Goal: Task Accomplishment & Management: Use online tool/utility

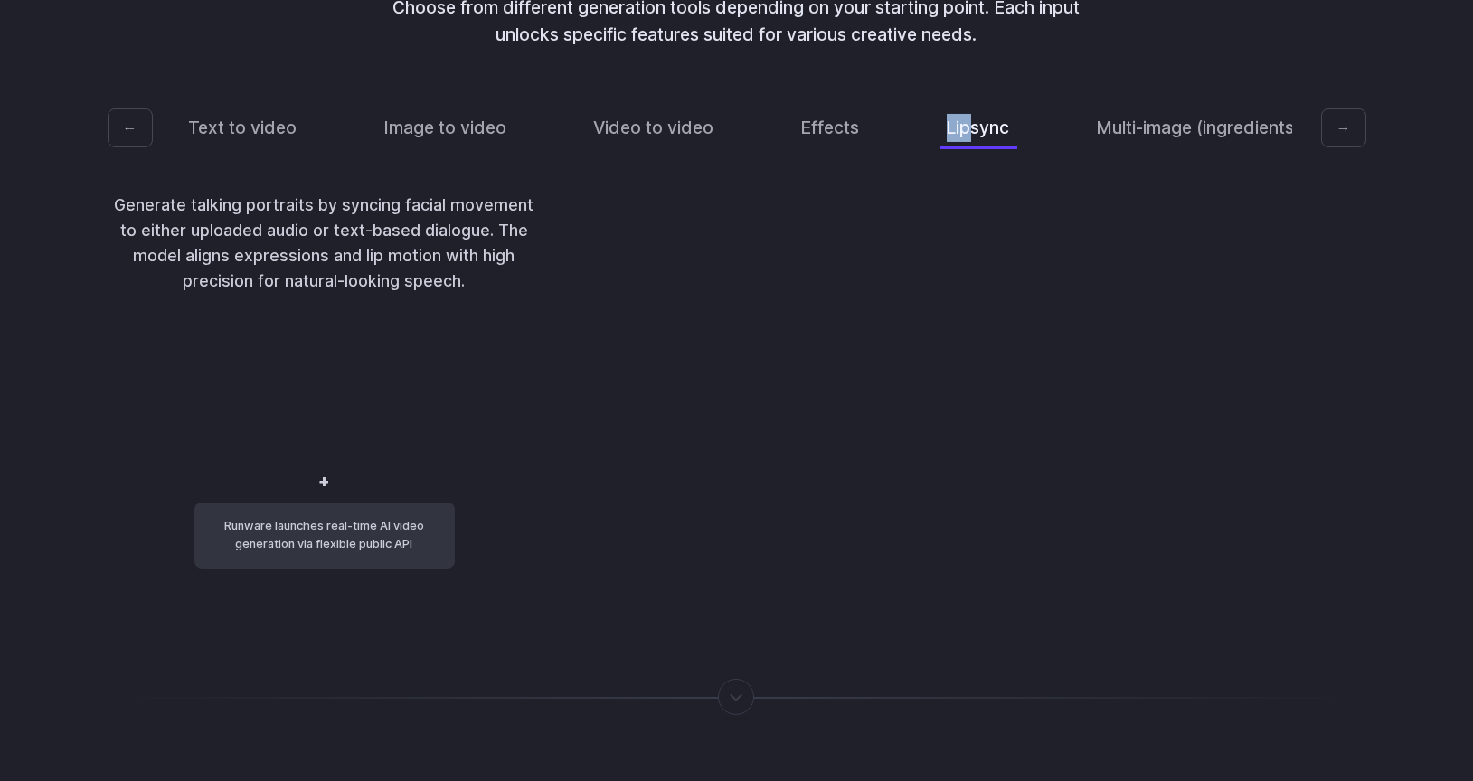
scroll to position [3852, 0]
click at [940, 104] on button "Lipsync" at bounding box center [979, 125] width 78 height 43
drag, startPoint x: 251, startPoint y: 533, endPoint x: 263, endPoint y: 544, distance: 16.6
click at [263, 544] on code "Runware launches real-time AI video generation via flexible public API" at bounding box center [324, 533] width 260 height 66
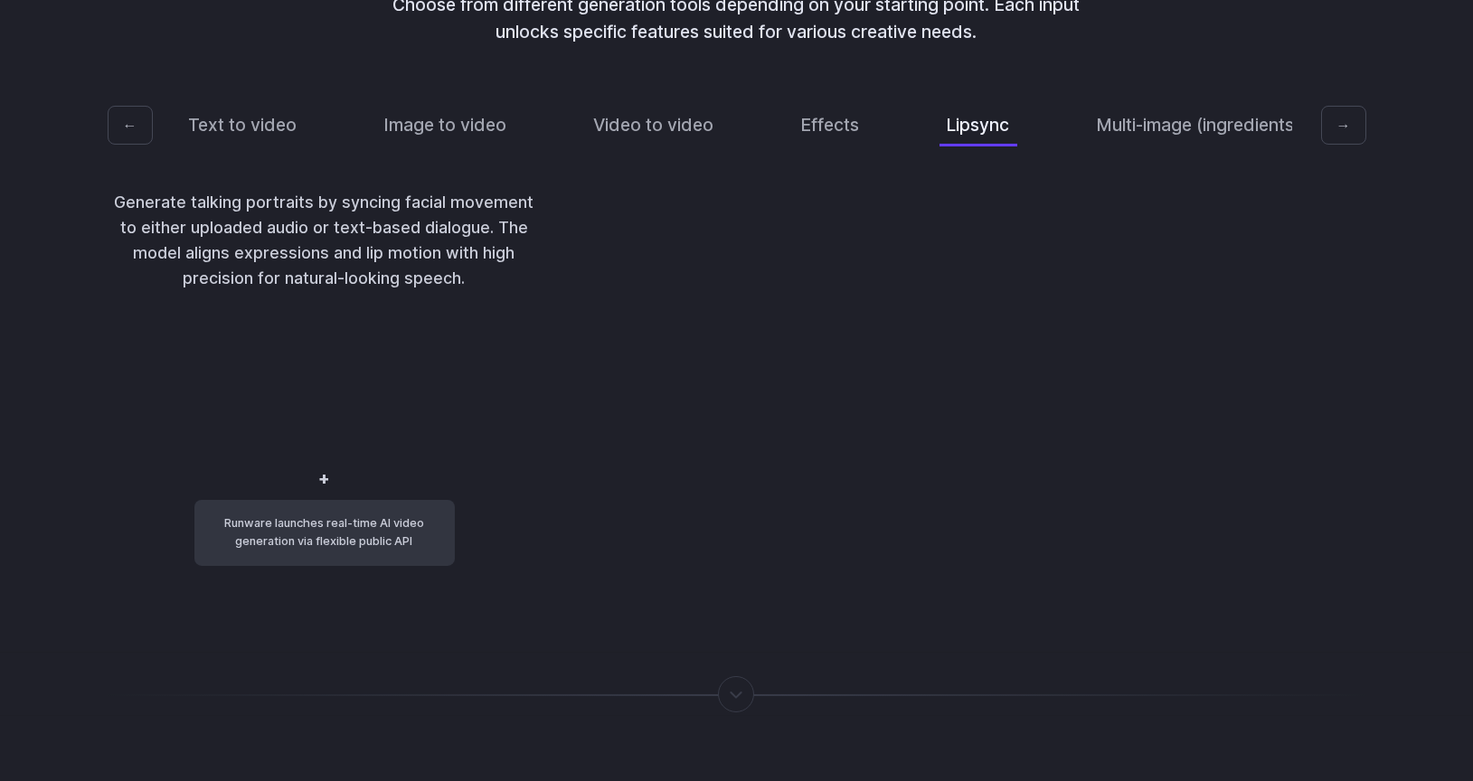
click at [245, 191] on p "Generate talking portraits by syncing facial movement to either uploaded audio …" at bounding box center [325, 241] width 434 height 102
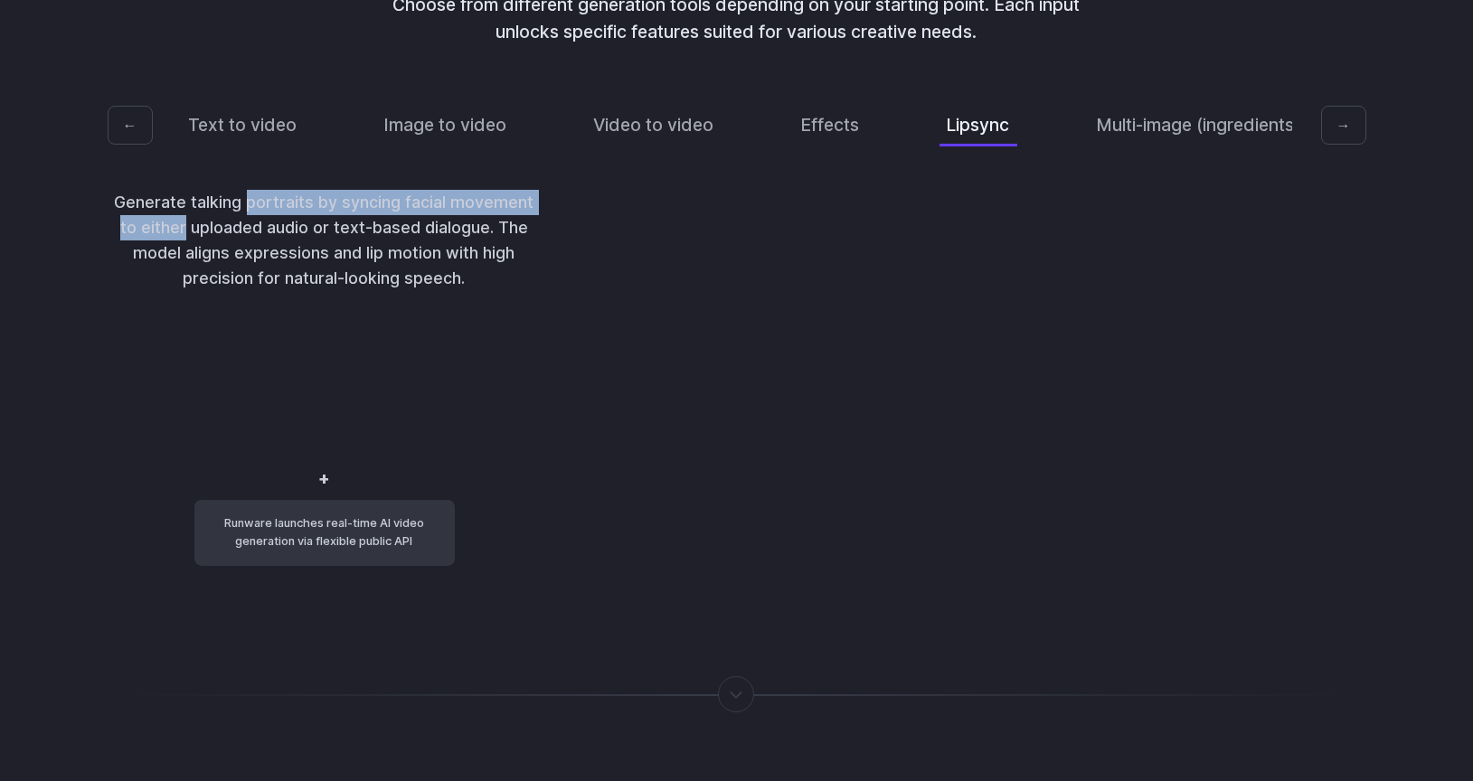
drag, startPoint x: 245, startPoint y: 191, endPoint x: 254, endPoint y: 213, distance: 24.4
click at [254, 213] on p "Generate talking portraits by syncing facial movement to either uploaded audio …" at bounding box center [325, 241] width 434 height 102
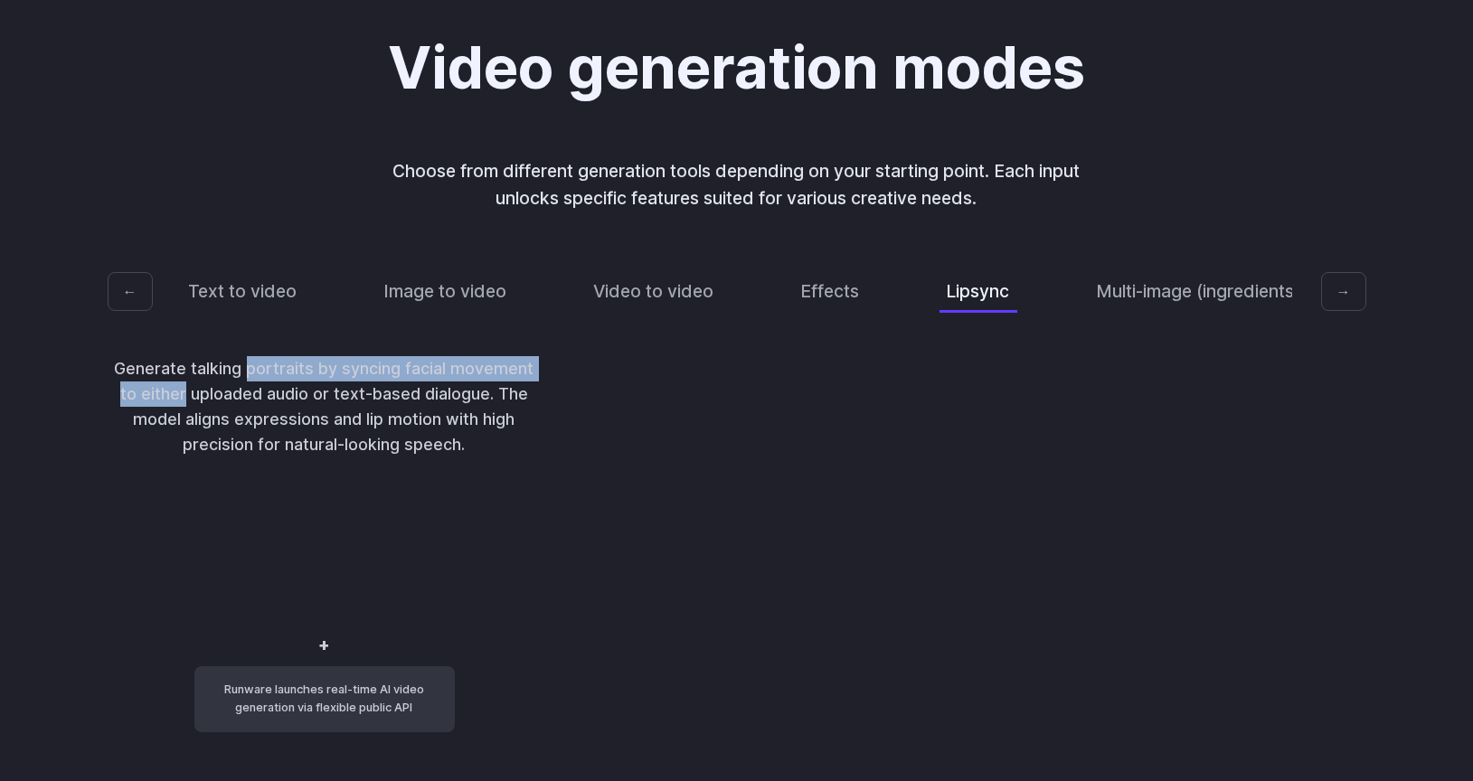
scroll to position [3691, 0]
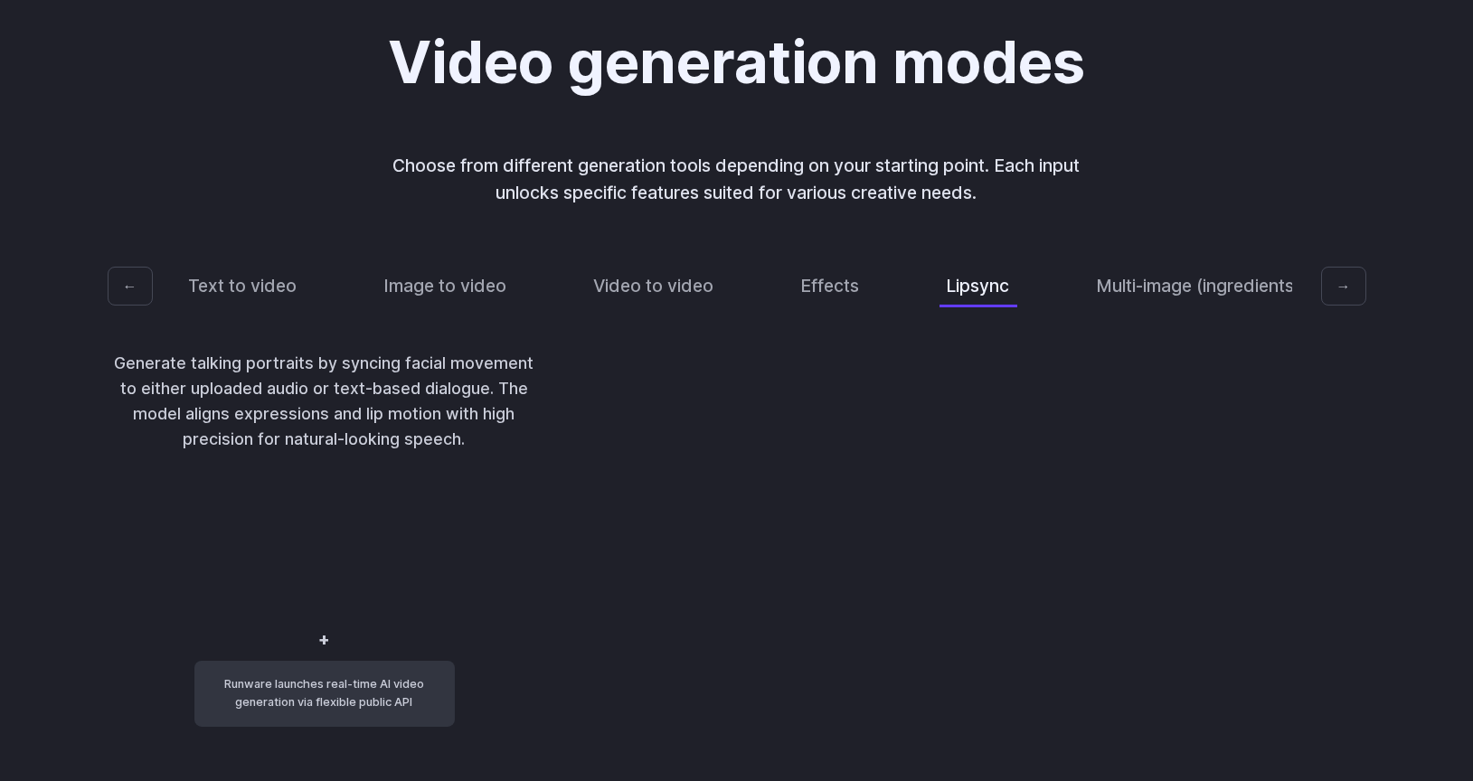
click at [287, 383] on p "Generate talking portraits by syncing facial movement to either uploaded audio …" at bounding box center [325, 402] width 434 height 102
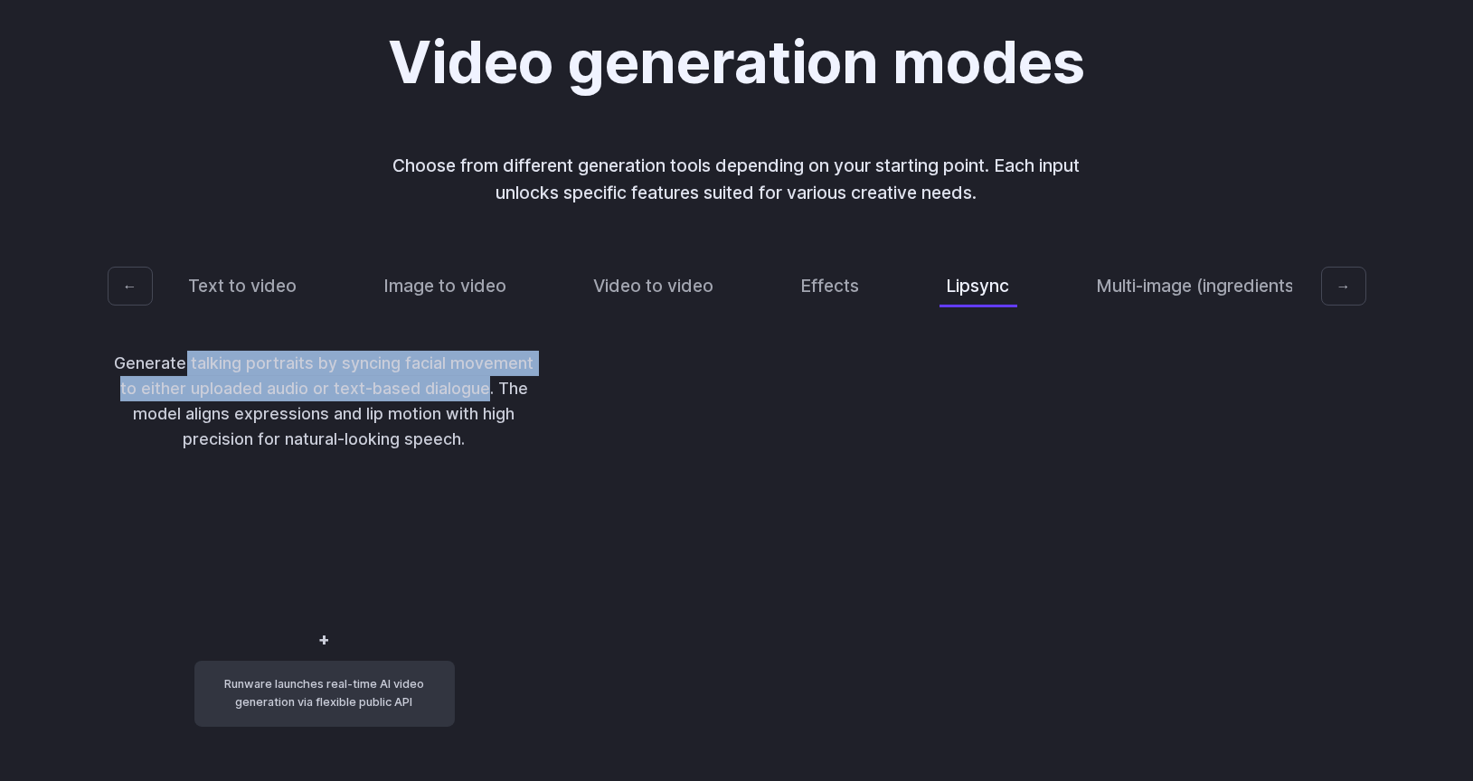
drag, startPoint x: 189, startPoint y: 354, endPoint x: 271, endPoint y: 384, distance: 87.9
click at [271, 384] on p "Generate talking portraits by syncing facial movement to either uploaded audio …" at bounding box center [325, 402] width 434 height 102
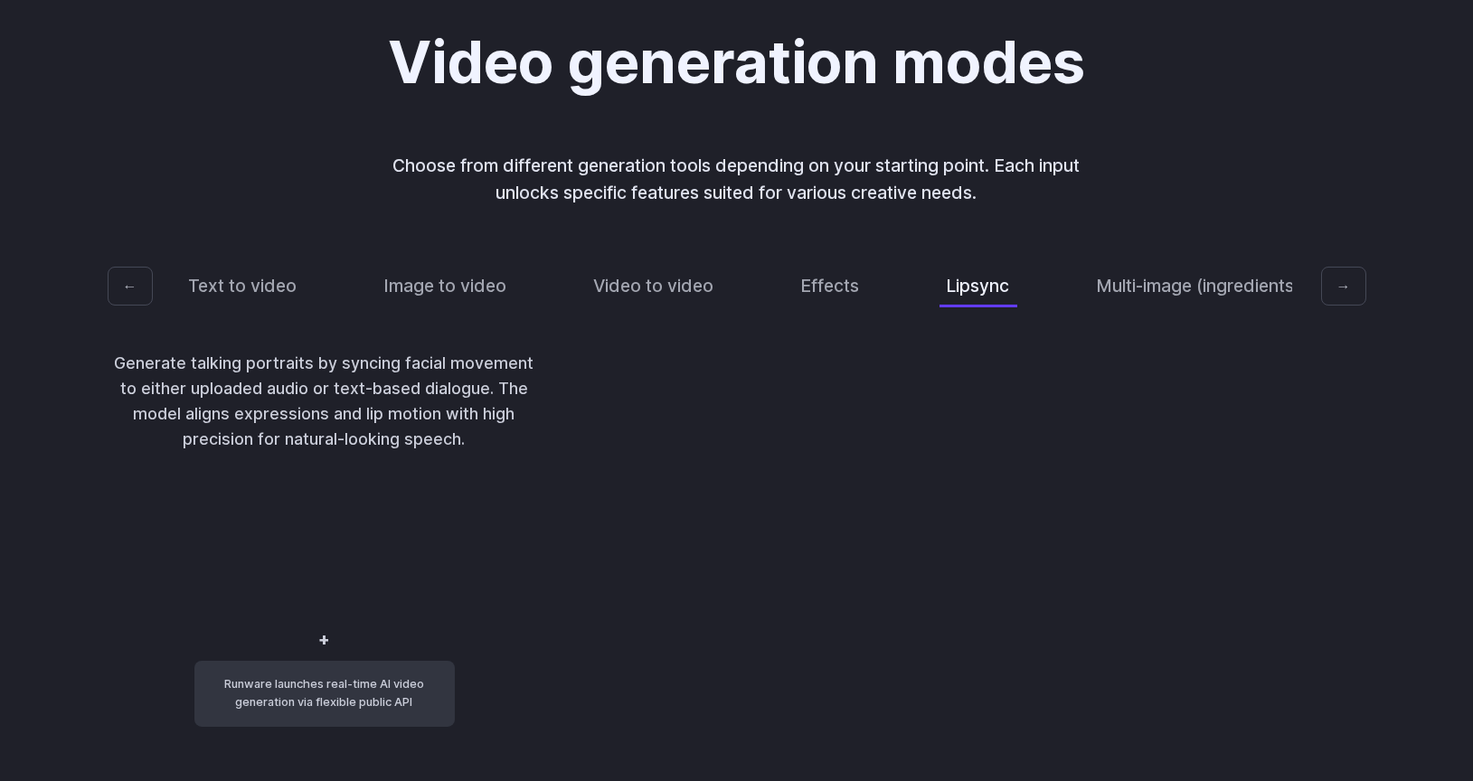
click at [235, 373] on p "Generate talking portraits by syncing facial movement to either uploaded audio …" at bounding box center [325, 402] width 434 height 102
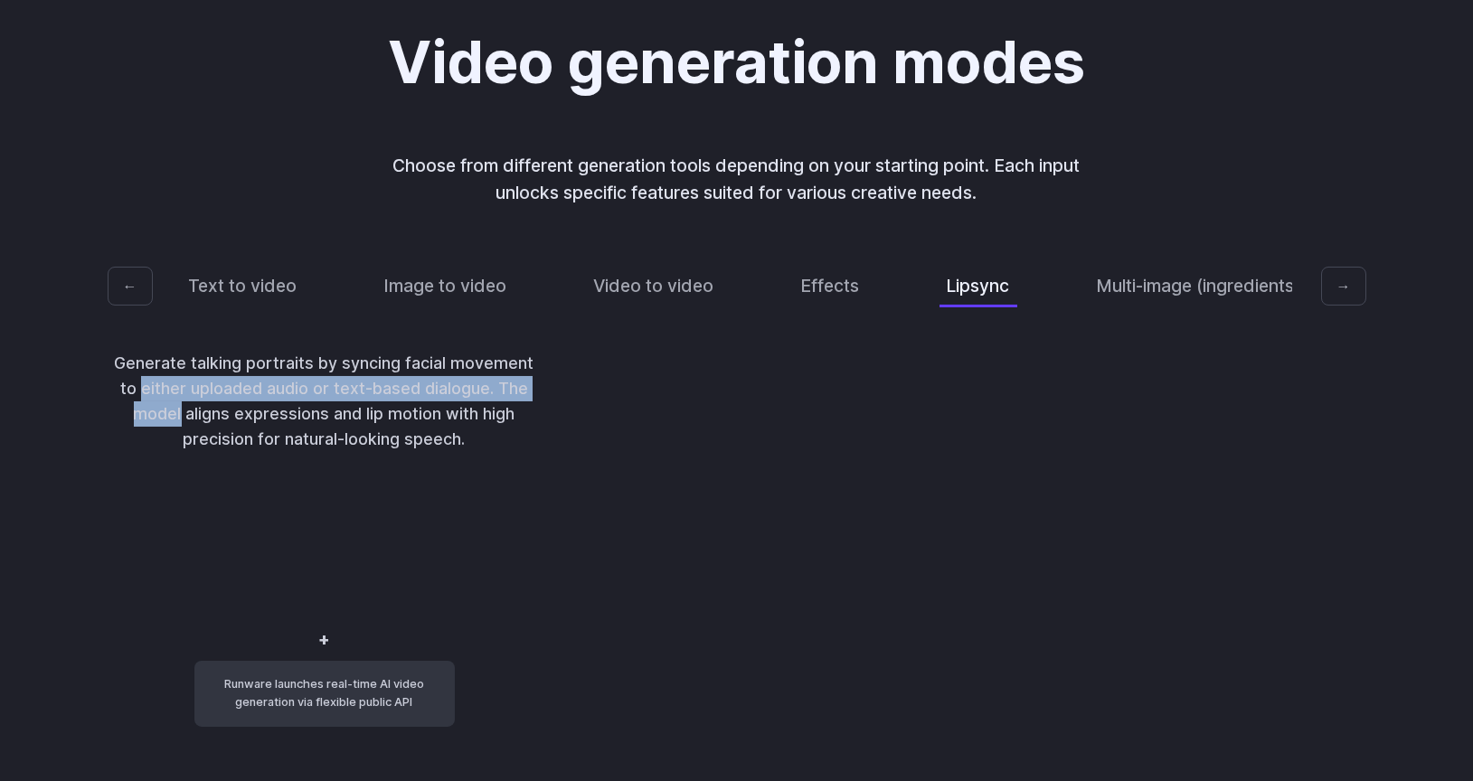
drag, startPoint x: 235, startPoint y: 373, endPoint x: 316, endPoint y: 397, distance: 84.1
click at [316, 397] on p "Generate talking portraits by syncing facial movement to either uploaded audio …" at bounding box center [325, 402] width 434 height 102
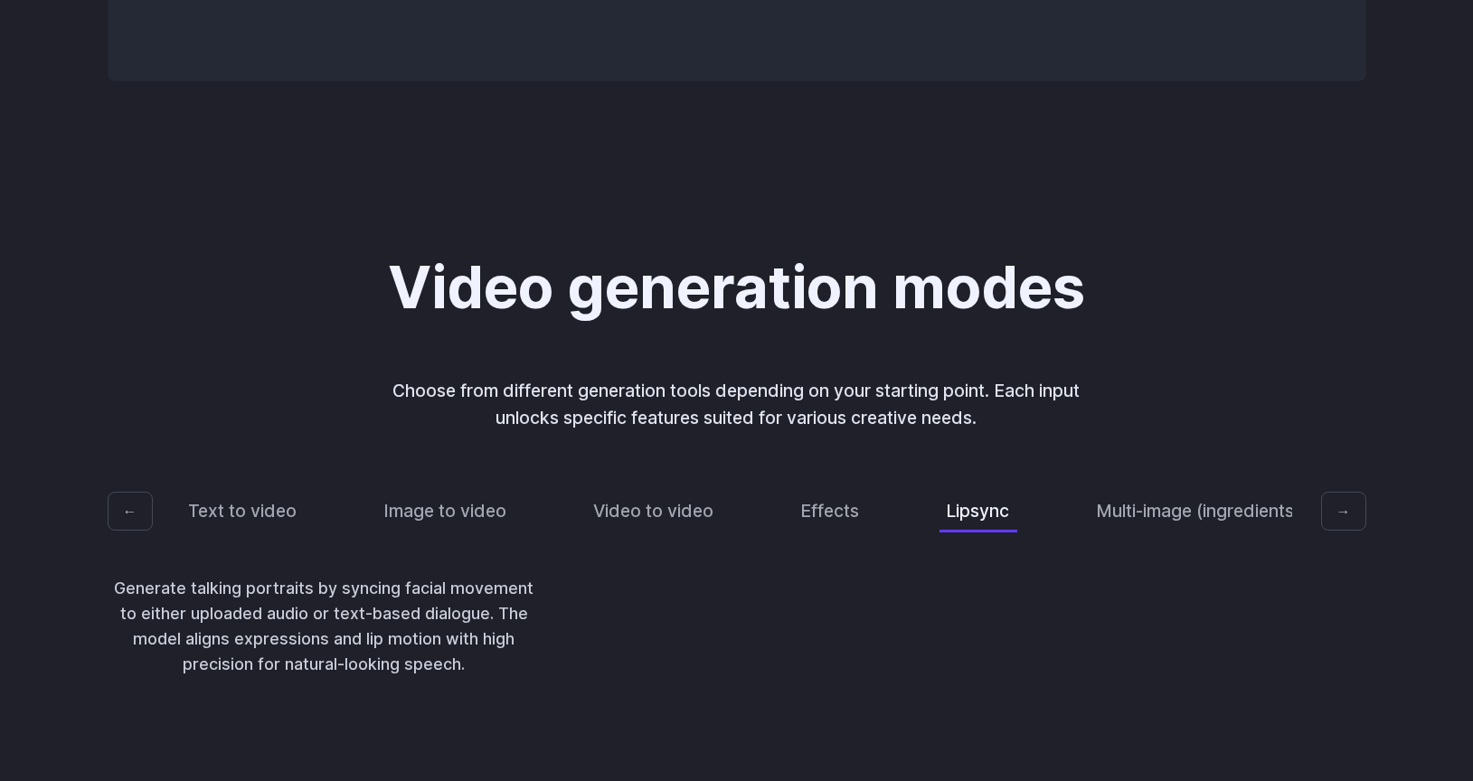
scroll to position [3495, 0]
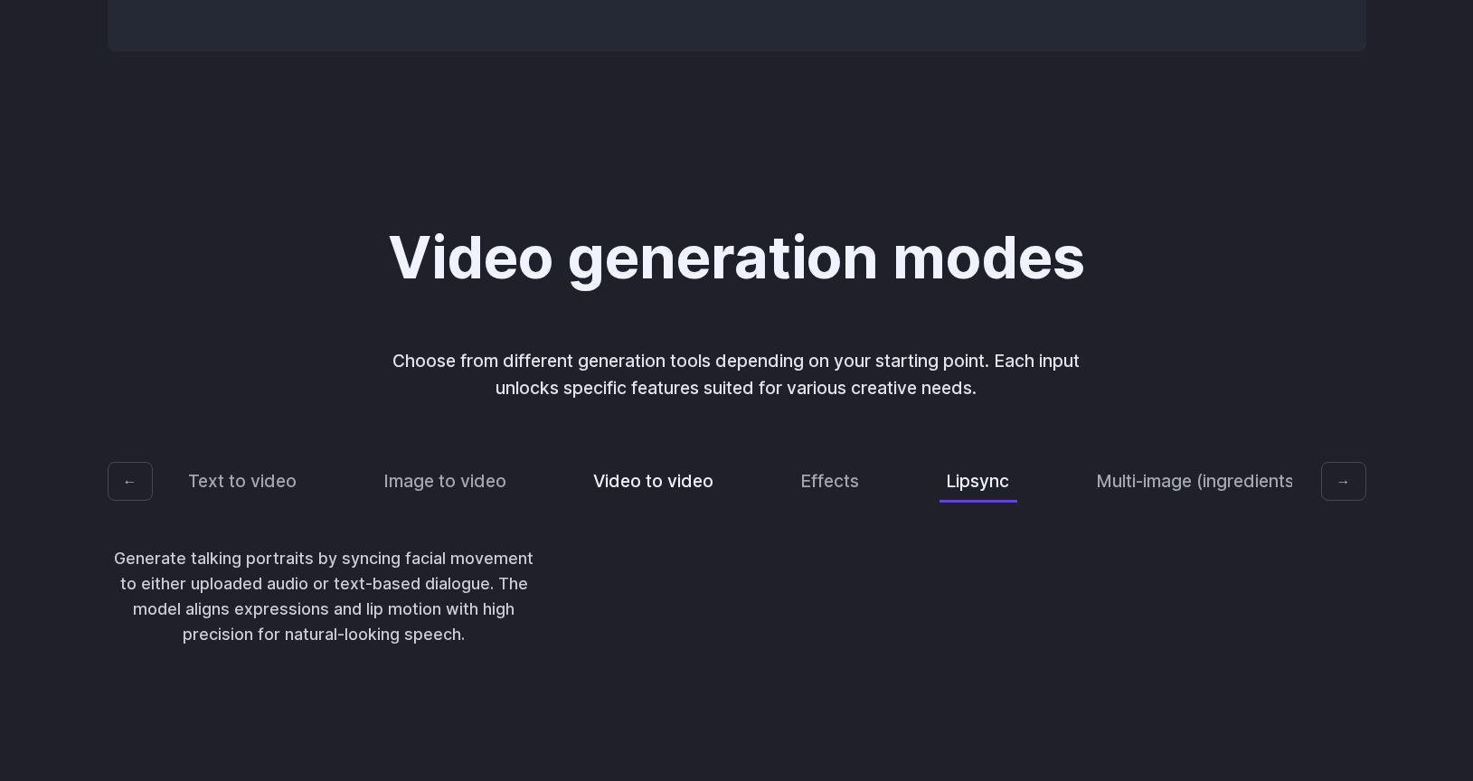
click at [676, 467] on button "Video to video" at bounding box center [654, 481] width 135 height 43
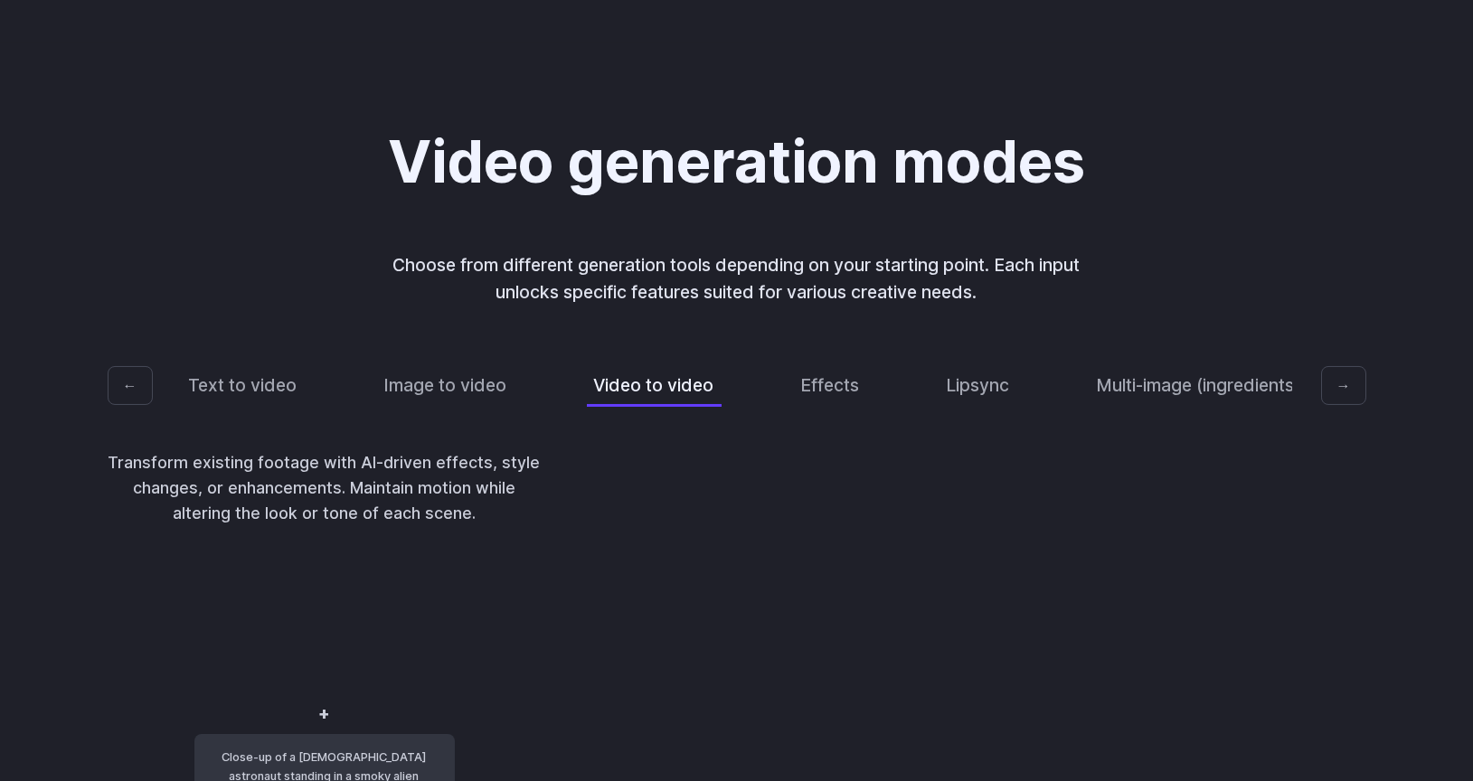
scroll to position [3591, 0]
click at [934, 364] on div "Text to video Image to video Video to video Effects Lipsync Multi-image (ingred…" at bounding box center [737, 385] width 1111 height 43
click at [975, 365] on button "Lipsync" at bounding box center [979, 385] width 78 height 43
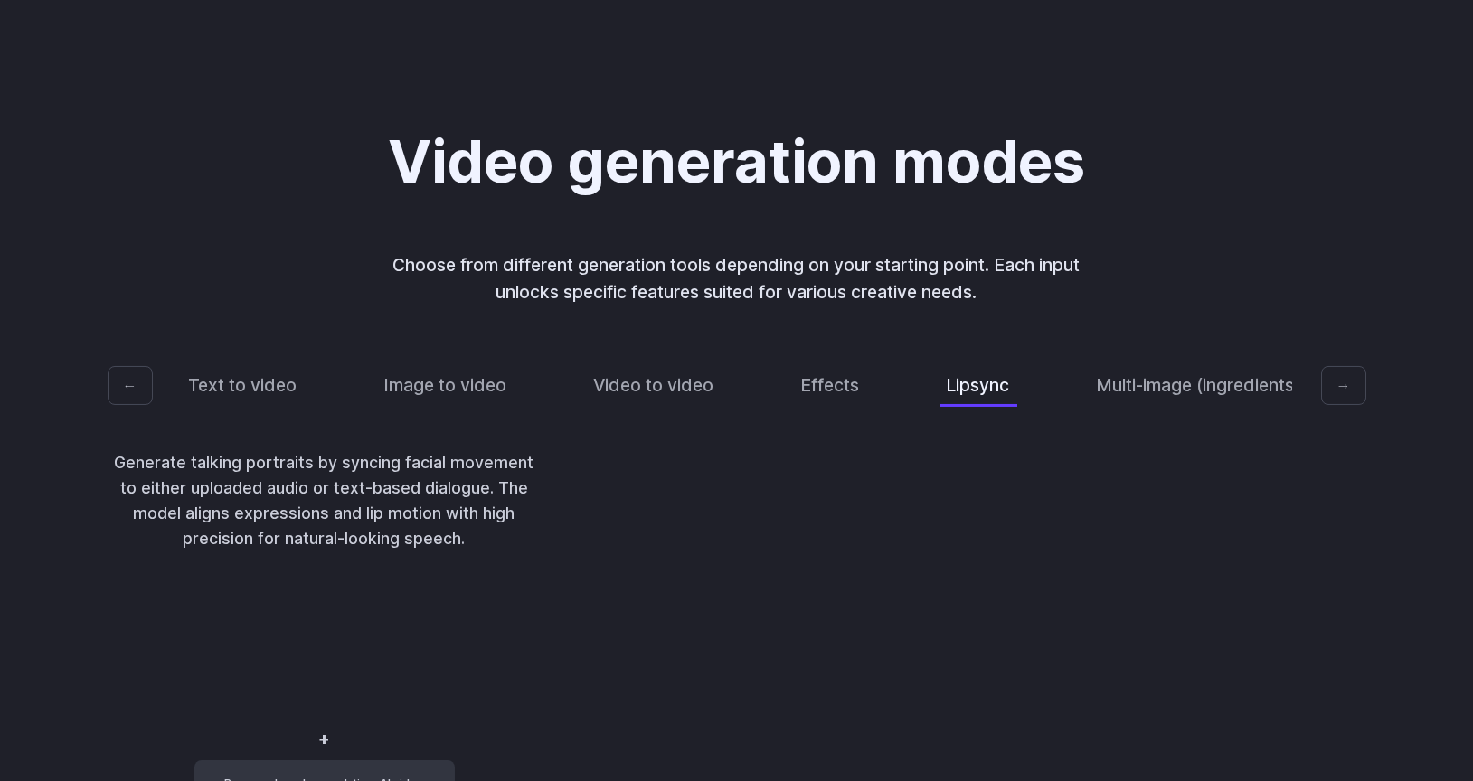
drag, startPoint x: 419, startPoint y: 667, endPoint x: 304, endPoint y: 694, distance: 118.0
click at [304, 694] on div "Runware launches real-time AI video generation via flexible public API" at bounding box center [325, 710] width 434 height 231
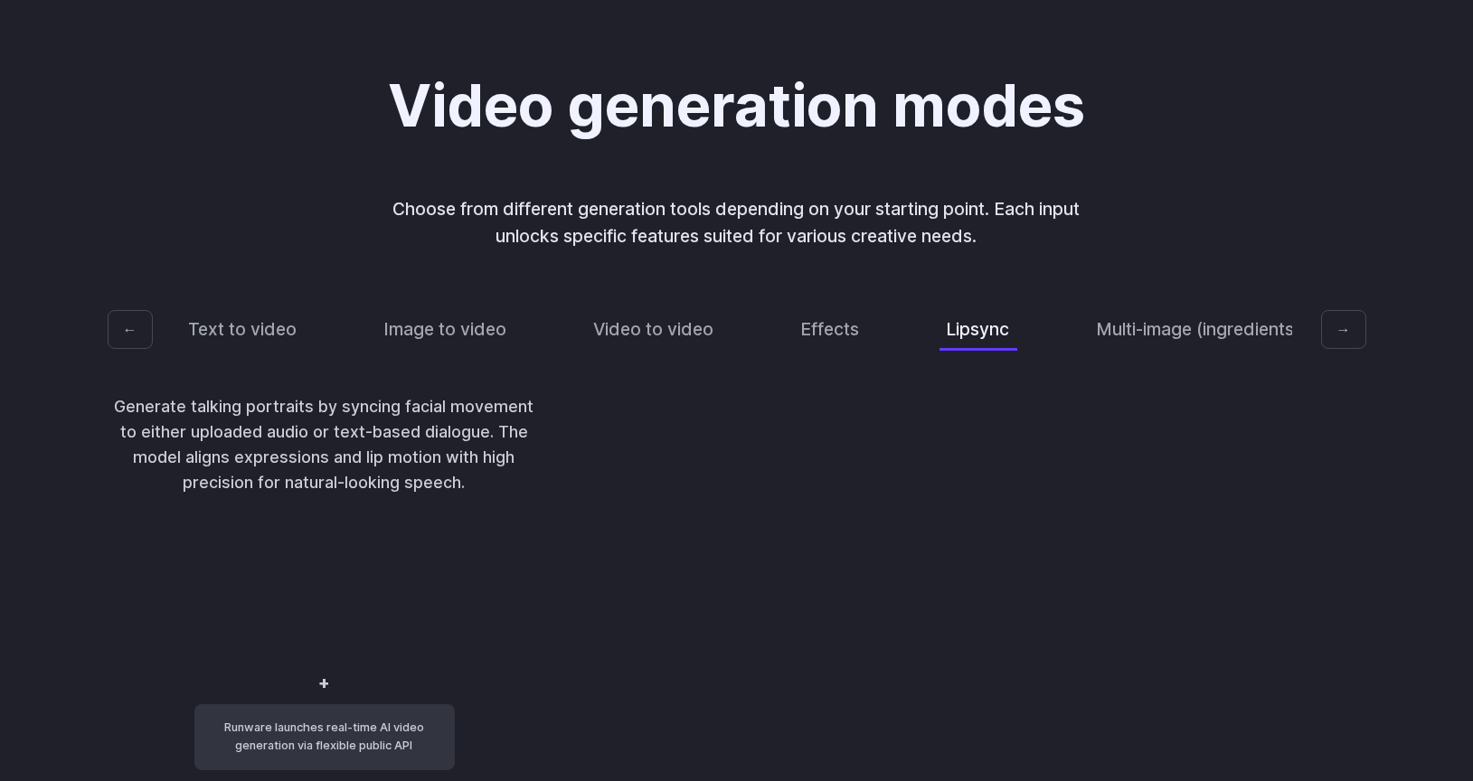
scroll to position [3649, 0]
click at [325, 558] on video at bounding box center [325, 595] width 232 height 116
click at [401, 545] on div "Runware launches real-time AI video generation via flexible public API" at bounding box center [325, 652] width 434 height 231
click at [1355, 323] on button "→" at bounding box center [1343, 328] width 45 height 40
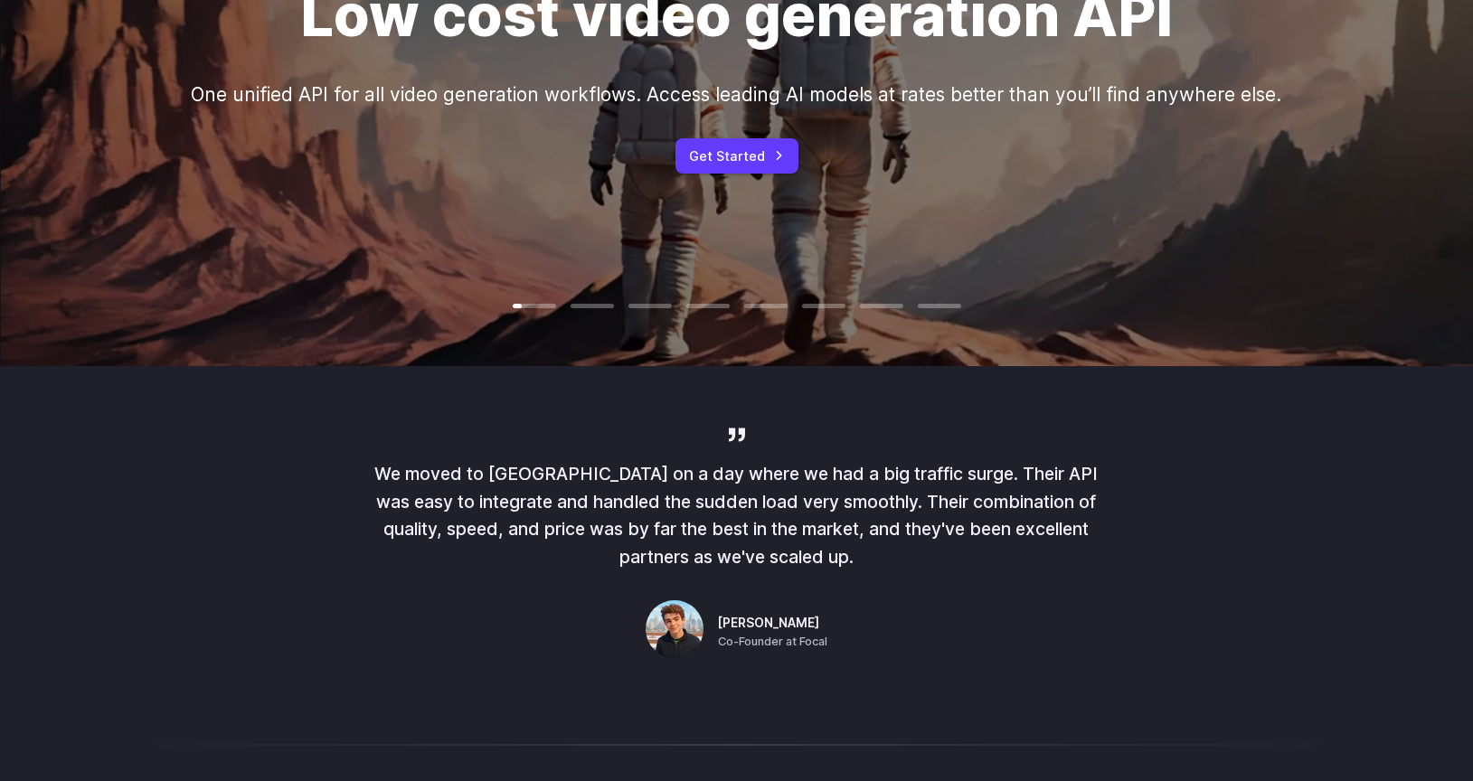
scroll to position [0, 0]
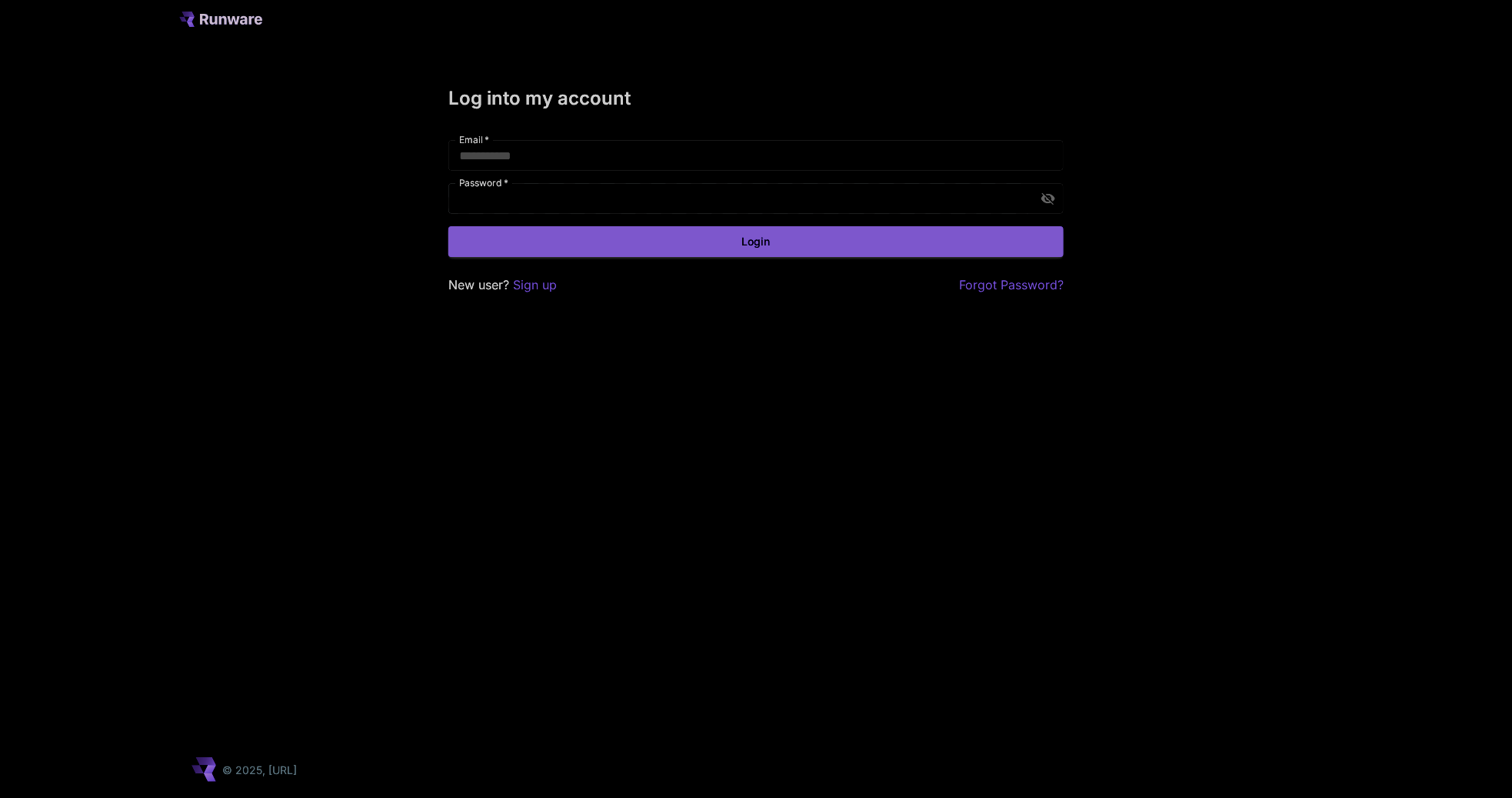
type input "**********"
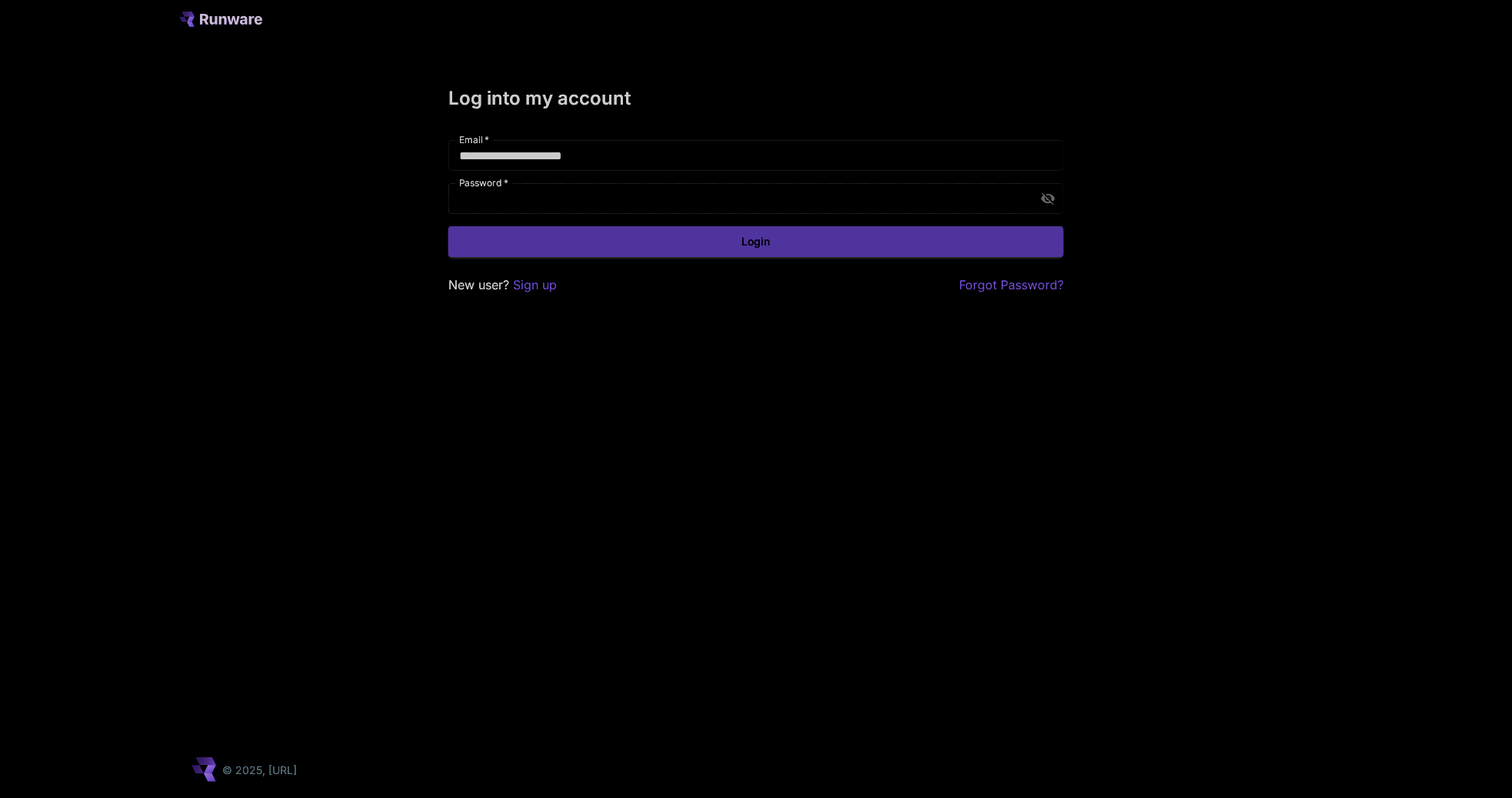
click at [558, 246] on button "Login" at bounding box center [755, 242] width 615 height 31
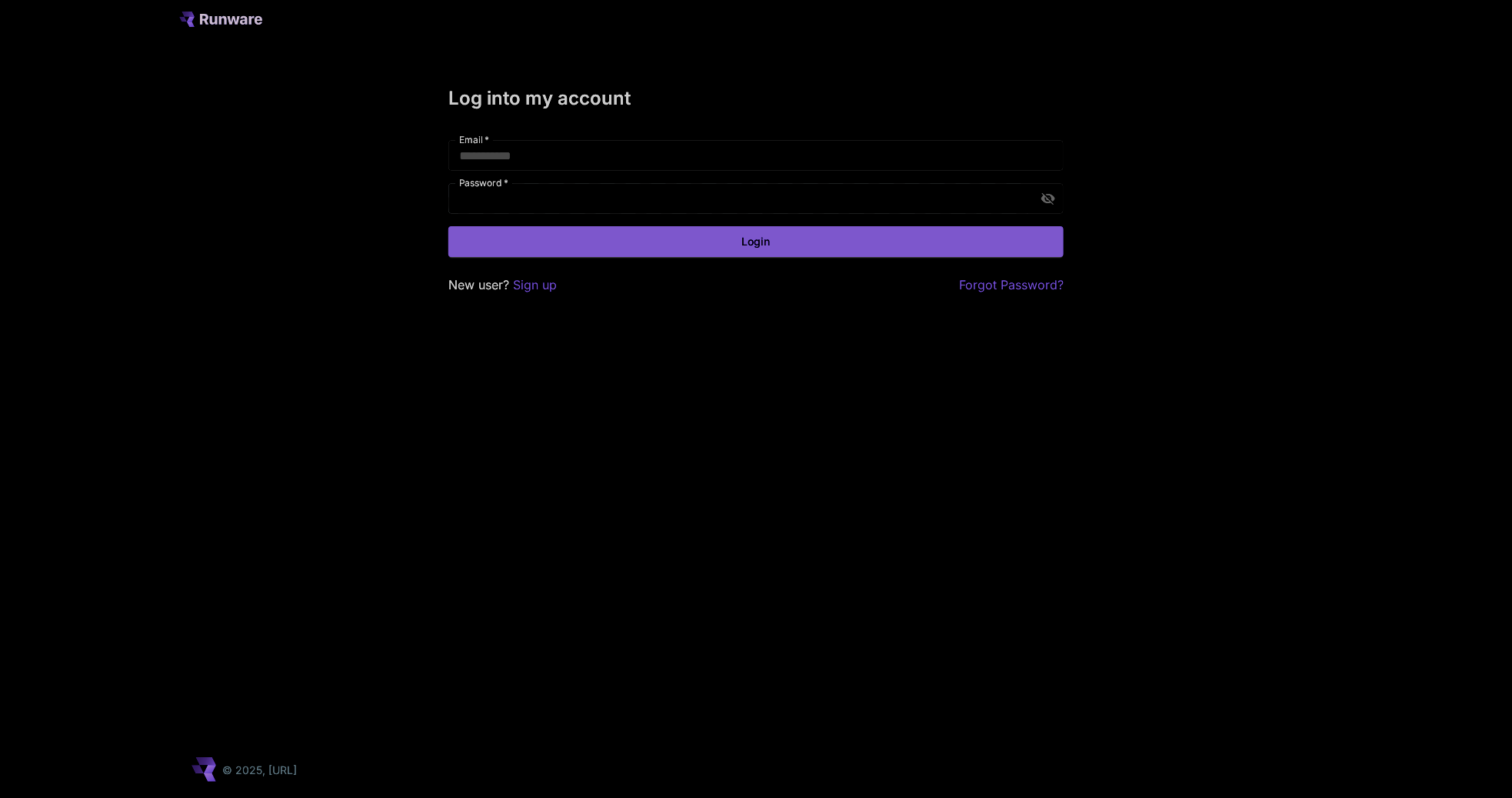
type input "**********"
drag, startPoint x: 650, startPoint y: 262, endPoint x: 686, endPoint y: 251, distance: 37.6
click at [686, 251] on div "**********" at bounding box center [755, 191] width 615 height 207
click at [686, 251] on button "Login" at bounding box center [755, 242] width 615 height 31
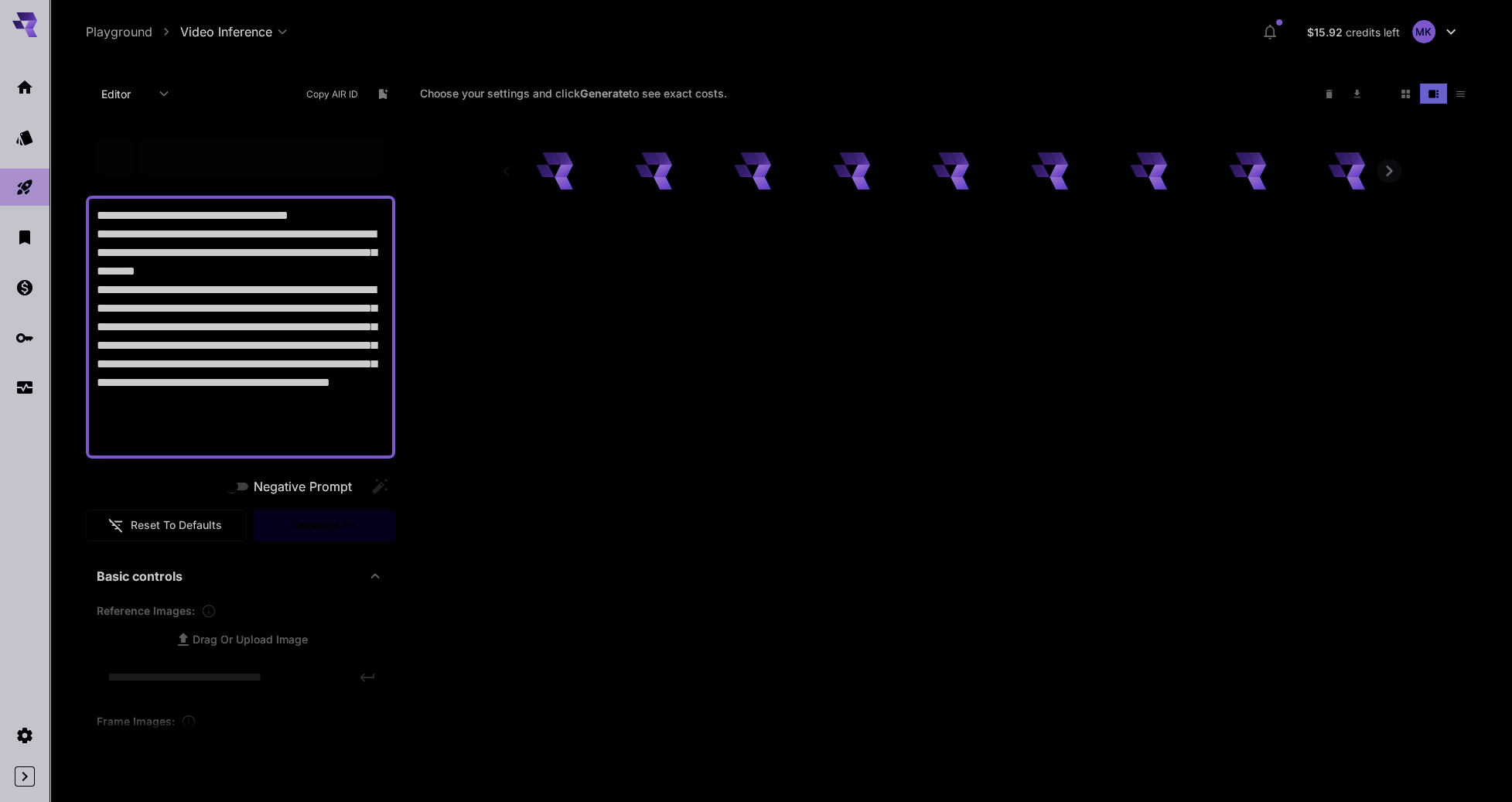
click at [257, 293] on textarea "**********" at bounding box center [240, 327] width 288 height 241
